Goal: Information Seeking & Learning: Understand process/instructions

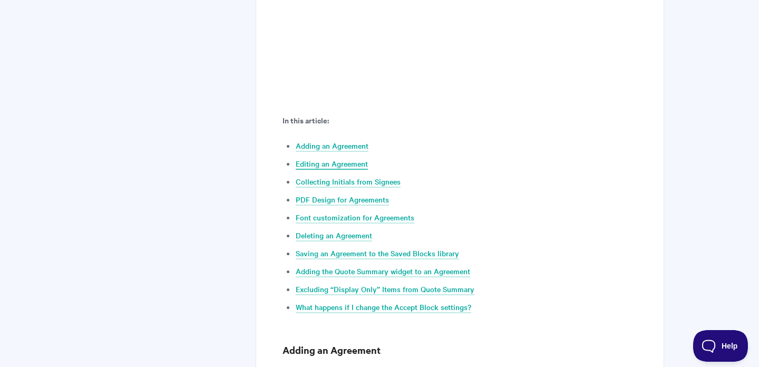
scroll to position [496, 0]
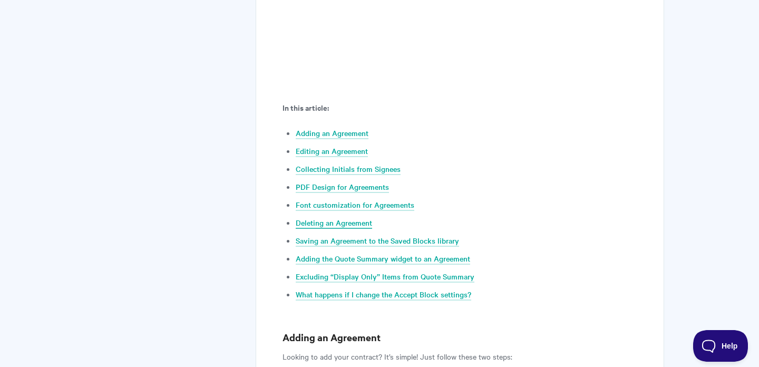
click at [332, 226] on link "Deleting an Agreement" at bounding box center [334, 223] width 76 height 12
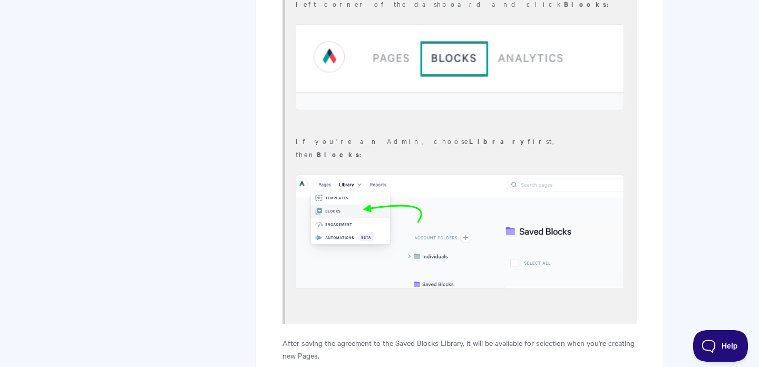
scroll to position [6661, 0]
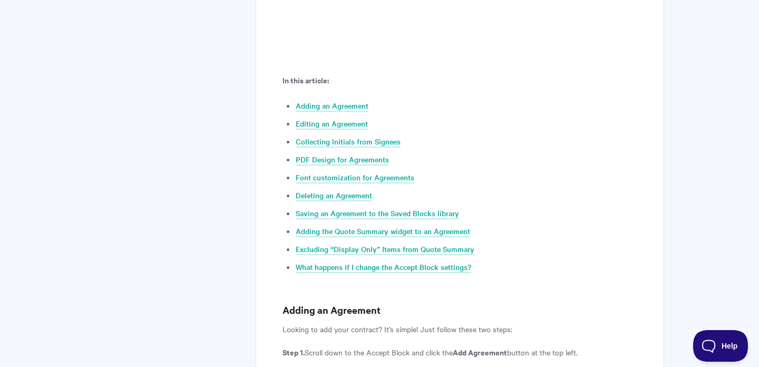
scroll to position [523, 0]
click at [327, 198] on link "Deleting an Agreement" at bounding box center [334, 196] width 76 height 12
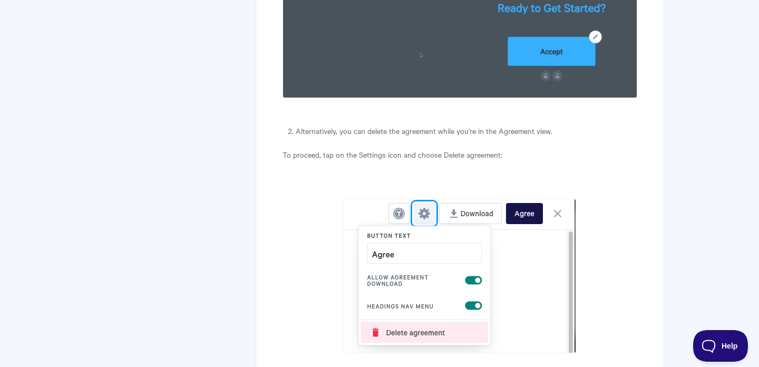
scroll to position [5478, 0]
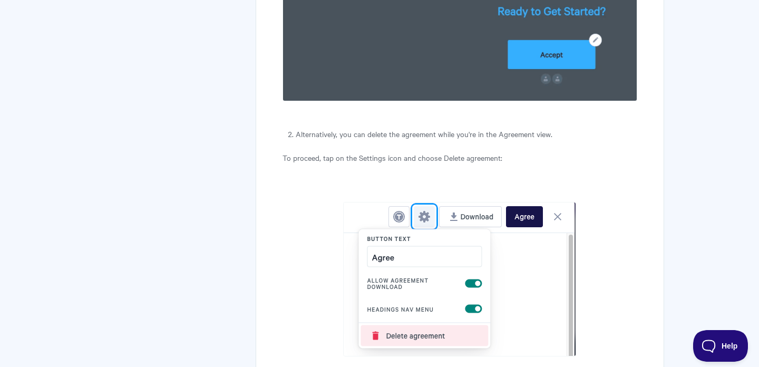
drag, startPoint x: 267, startPoint y: 211, endPoint x: 272, endPoint y: 162, distance: 48.8
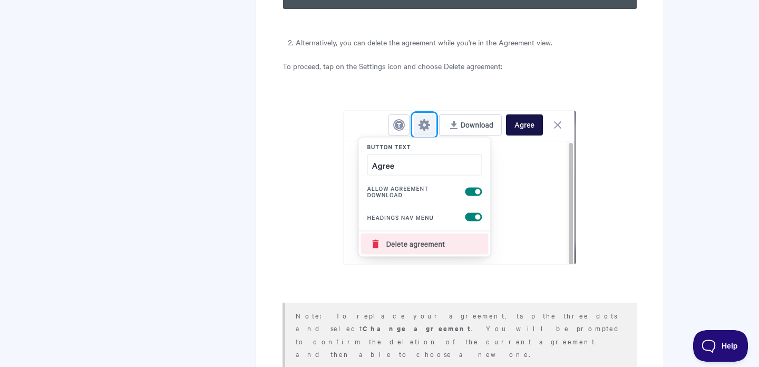
scroll to position [5578, 0]
